Goal: Task Accomplishment & Management: Use online tool/utility

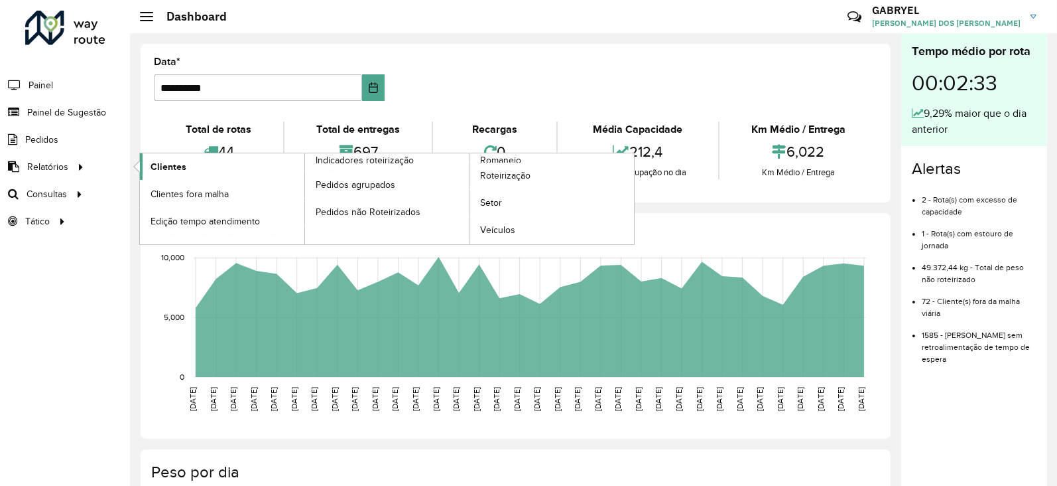
click at [145, 168] on link "Clientes" at bounding box center [222, 166] width 165 height 27
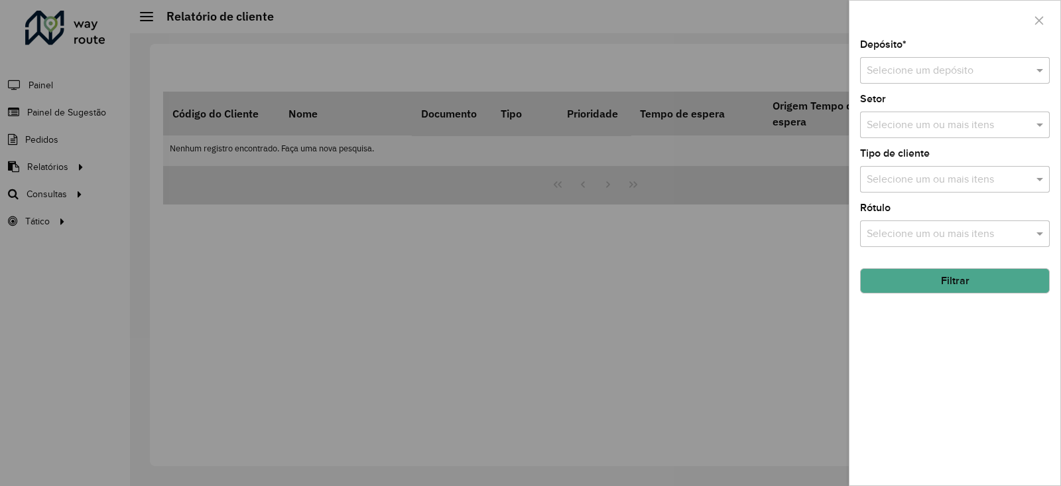
click at [72, 193] on div at bounding box center [530, 243] width 1061 height 486
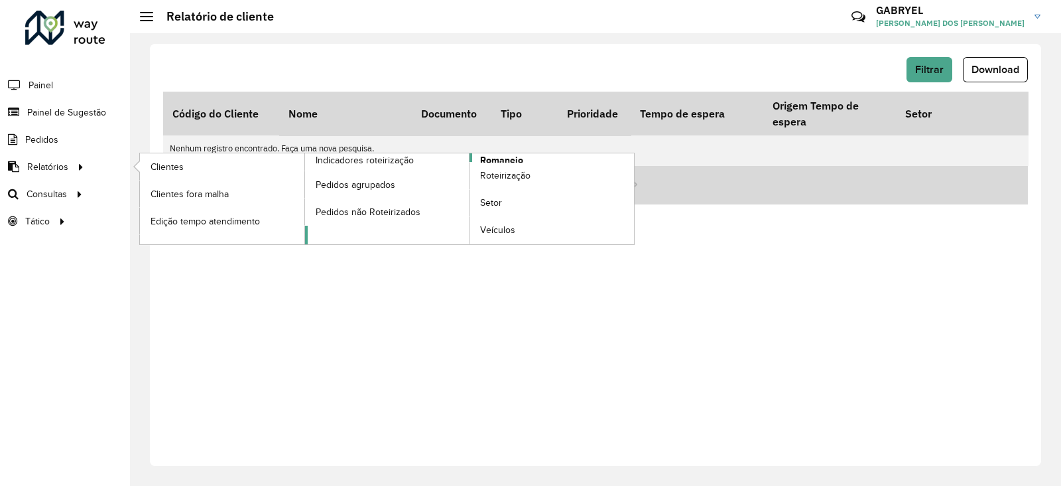
click at [519, 159] on span "Romaneio" at bounding box center [501, 160] width 43 height 14
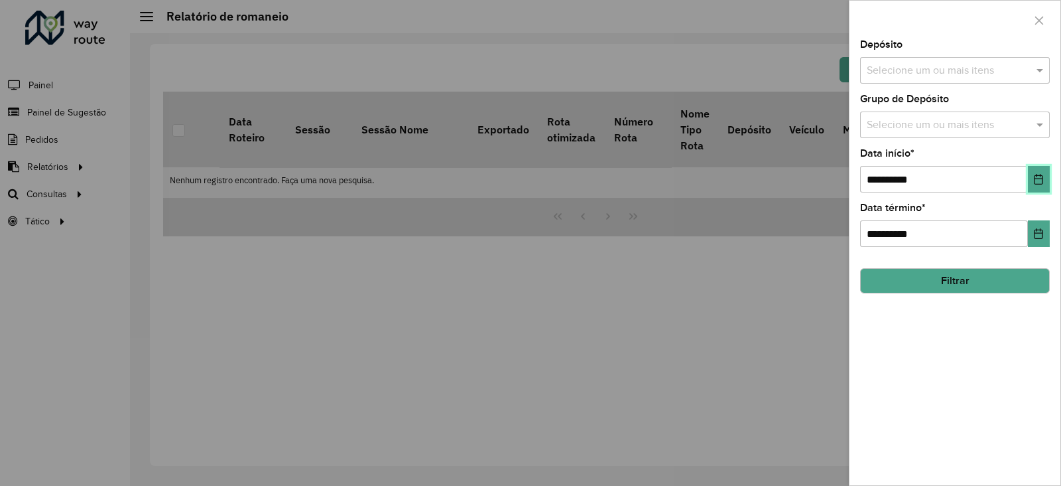
click at [1035, 180] on icon "Choose Date" at bounding box center [1038, 179] width 11 height 11
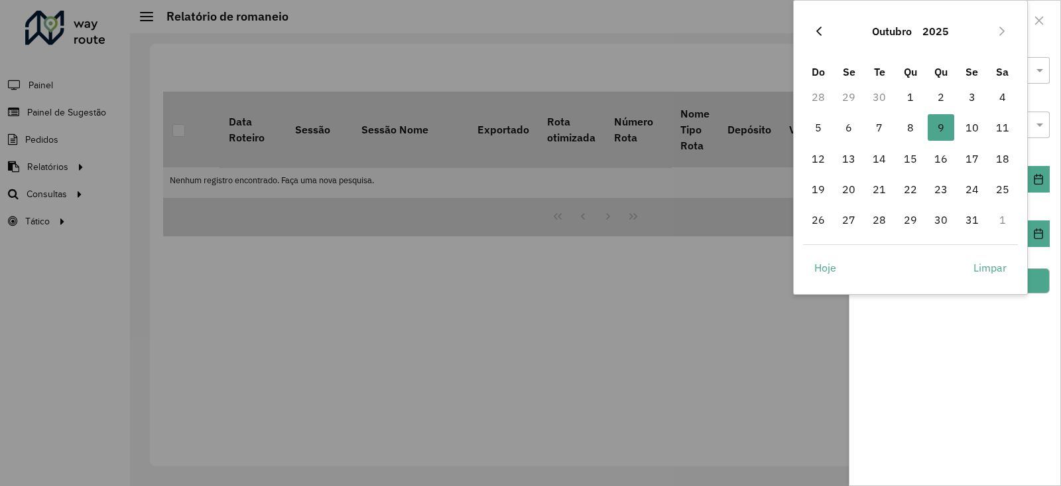
click at [817, 27] on icon "Previous Month" at bounding box center [819, 31] width 11 height 11
click at [942, 106] on span "1" at bounding box center [941, 97] width 27 height 27
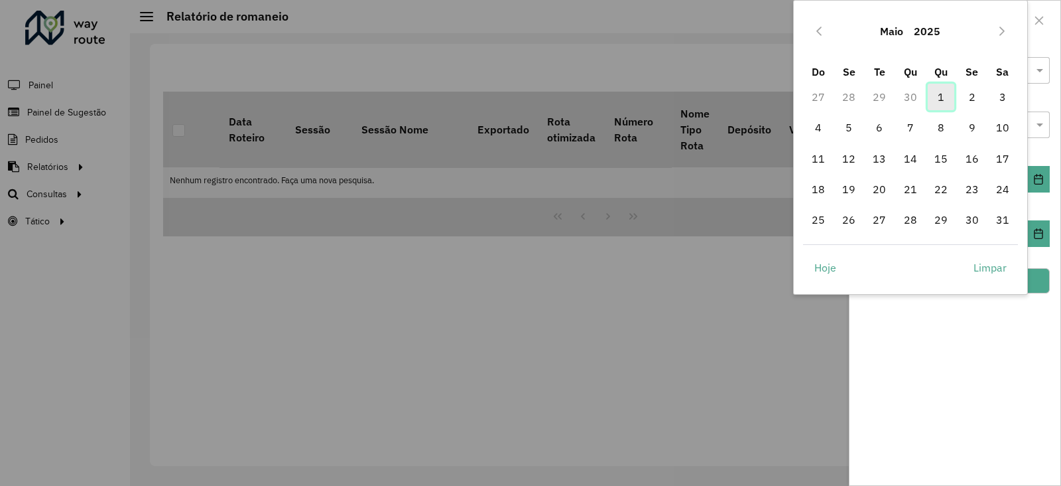
type input "**********"
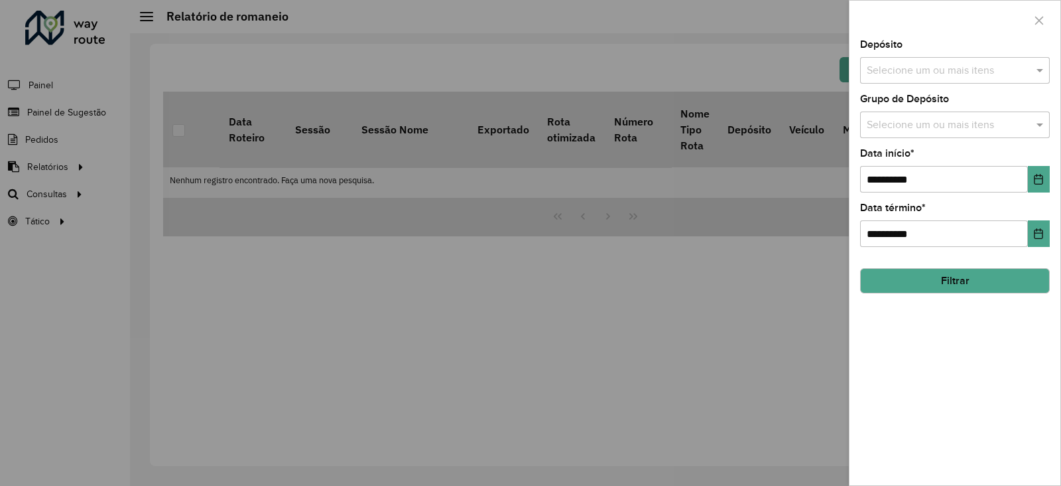
click at [988, 285] on button "Filtrar" at bounding box center [955, 280] width 190 height 25
